Goal: Task Accomplishment & Management: Use online tool/utility

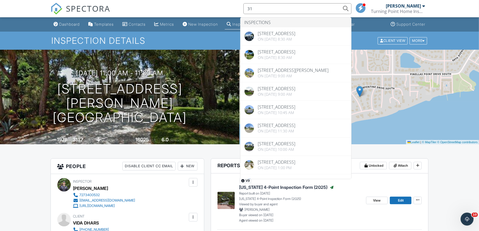
type input "3"
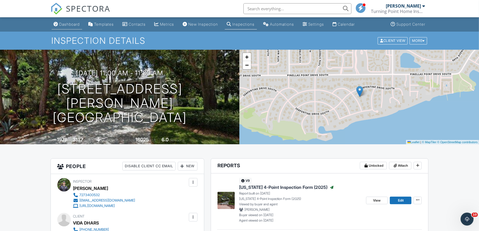
click at [76, 23] on div "Dashboard" at bounding box center [69, 24] width 21 height 5
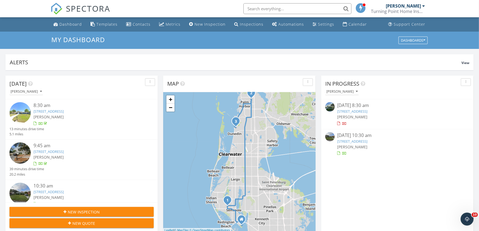
click at [17, 153] on img at bounding box center [19, 152] width 21 height 21
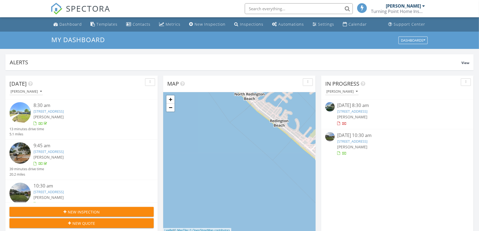
scroll to position [503, 490]
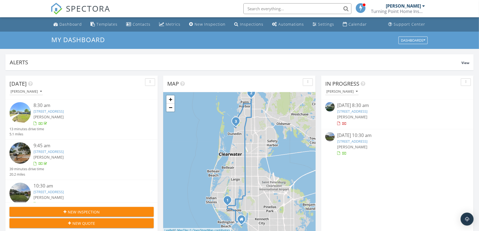
click at [69, 22] on div "Dashboard" at bounding box center [71, 24] width 22 height 5
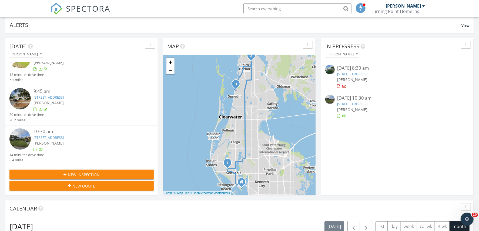
scroll to position [34, 0]
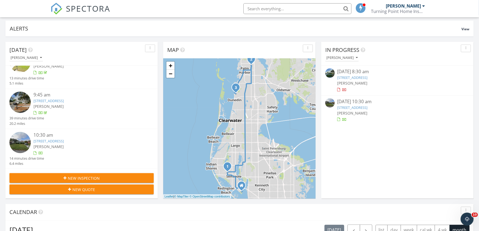
click at [24, 143] on img at bounding box center [19, 142] width 21 height 21
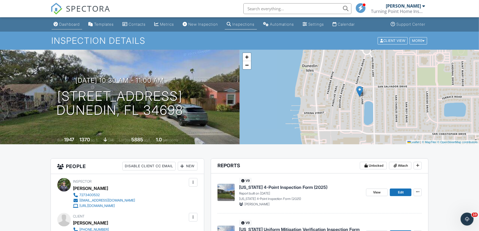
click at [74, 25] on div "Dashboard" at bounding box center [69, 24] width 21 height 5
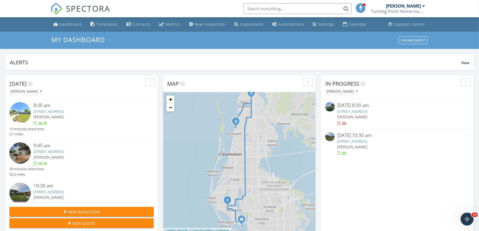
click at [22, 111] on img at bounding box center [19, 112] width 21 height 21
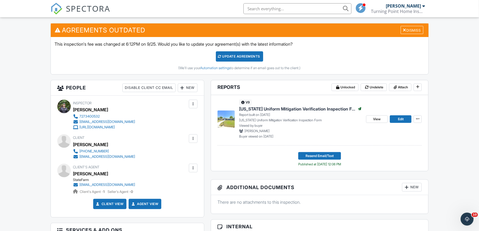
click at [259, 11] on input "text" at bounding box center [298, 8] width 108 height 11
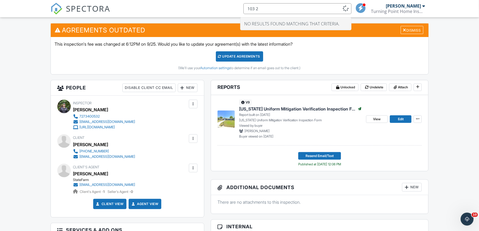
type input "103 22"
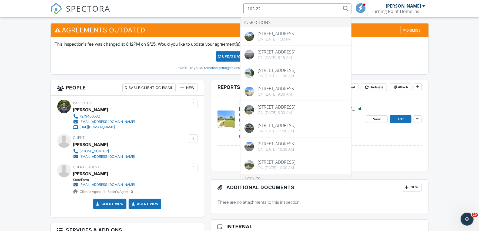
drag, startPoint x: 267, startPoint y: 9, endPoint x: 239, endPoint y: 11, distance: 27.9
click at [239, 11] on li "103 22 Inspections [STREET_ADDRESS] On [DATE] 1:00 pm [STREET_ADDRESS] On [DATE…" at bounding box center [296, 8] width 116 height 17
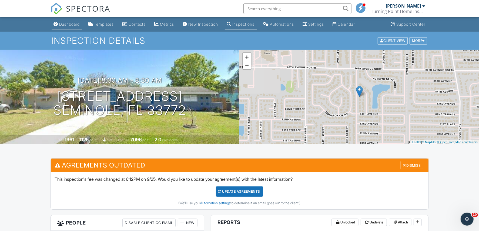
click at [67, 23] on div "Dashboard" at bounding box center [69, 24] width 21 height 5
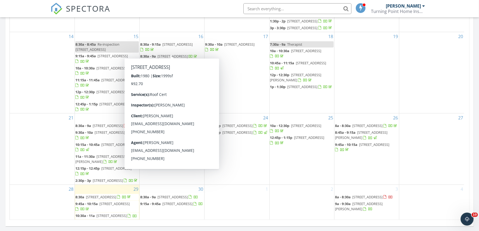
scroll to position [304, 0]
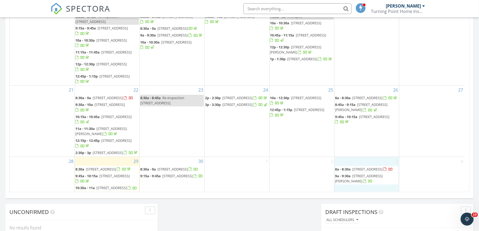
click at [354, 182] on div "3 8a - 8:30a [STREET_ADDRESS] 9a - 9:30a [STREET_ADDRESS][PERSON_NAME]" at bounding box center [367, 174] width 65 height 35
click at [362, 161] on link "Inspection" at bounding box center [366, 160] width 28 height 9
